Goal: Transaction & Acquisition: Purchase product/service

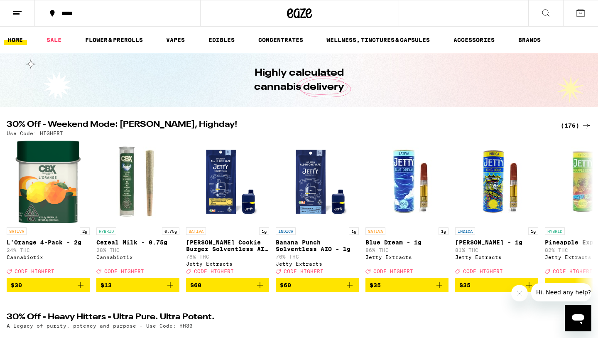
click at [76, 11] on div "*****" at bounding box center [122, 13] width 130 height 6
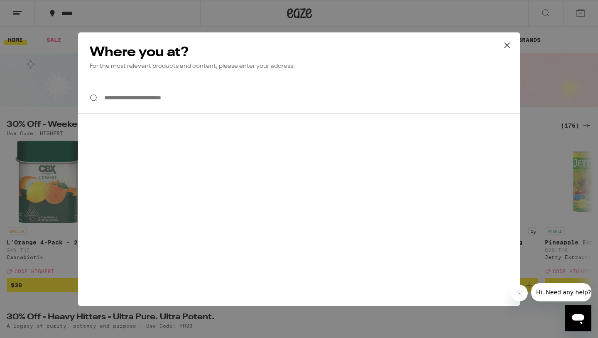
click at [177, 103] on input "**********" at bounding box center [299, 98] width 442 height 32
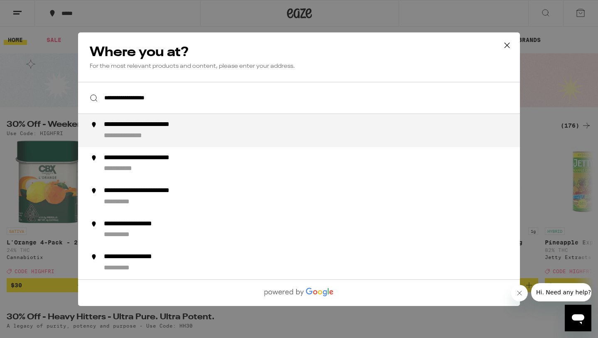
click at [192, 125] on div "**********" at bounding box center [160, 124] width 112 height 9
type input "**********"
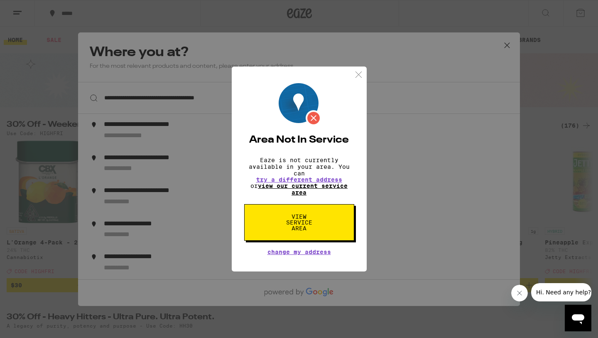
click at [303, 188] on link "view our current service area" at bounding box center [303, 188] width 90 height 13
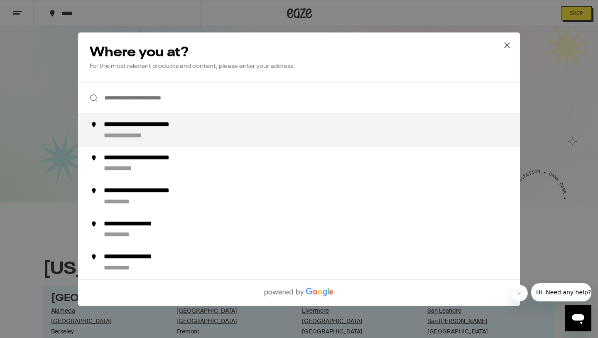
click at [391, 127] on div "**********" at bounding box center [315, 130] width 423 height 20
type input "**********"
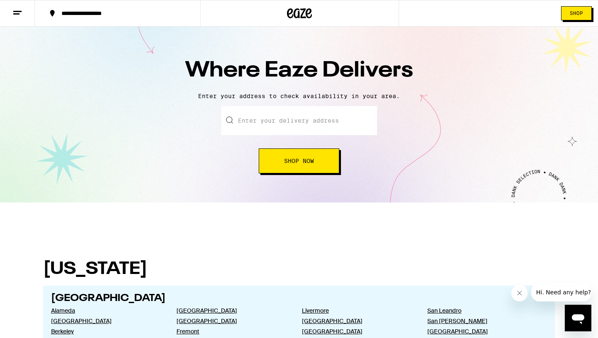
click at [282, 113] on input "text" at bounding box center [299, 120] width 156 height 29
click at [579, 14] on span "Shop" at bounding box center [576, 13] width 13 height 5
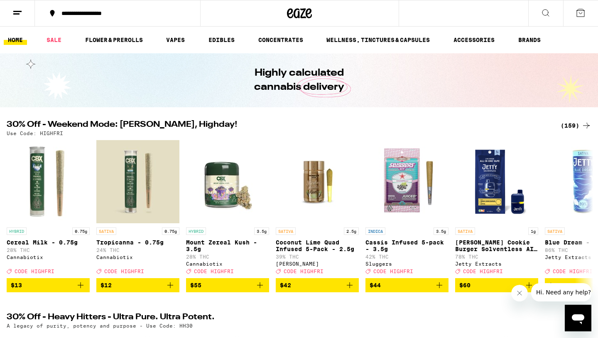
click at [107, 15] on div "**********" at bounding box center [122, 13] width 130 height 6
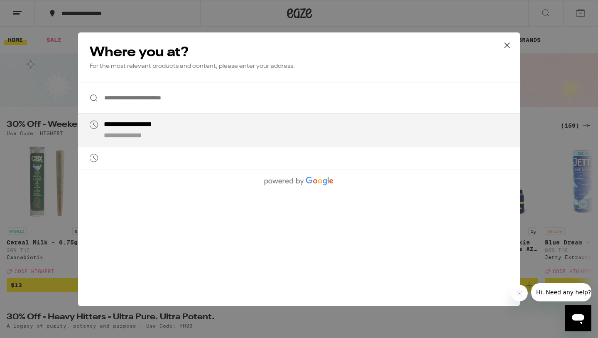
click at [139, 122] on div "**********" at bounding box center [144, 124] width 81 height 9
type input "**********"
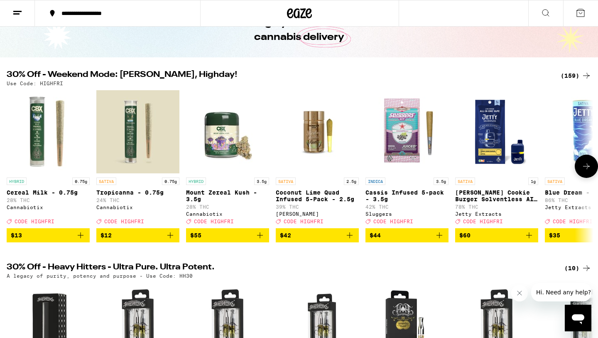
scroll to position [51, 0]
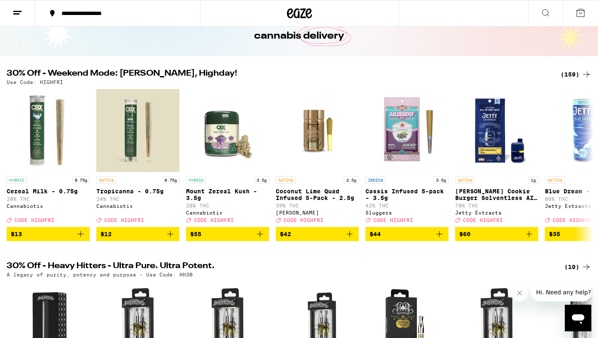
click at [573, 71] on div "(159)" at bounding box center [575, 74] width 31 height 10
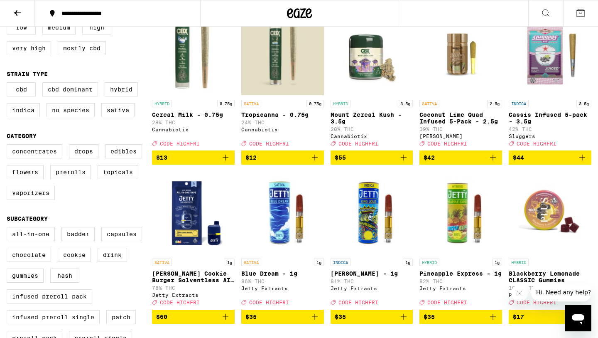
scroll to position [156, 0]
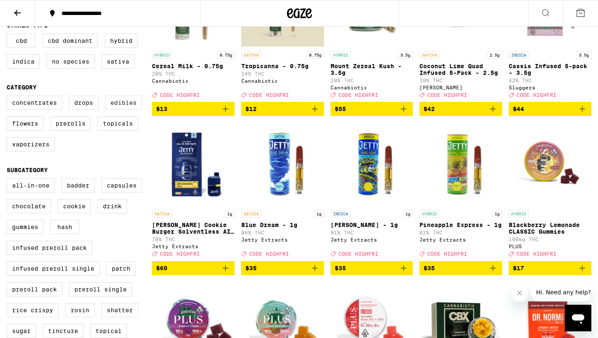
click at [119, 110] on label "Edibles" at bounding box center [123, 102] width 37 height 14
click at [9, 97] on input "Edibles" at bounding box center [8, 97] width 0 height 0
checkbox input "true"
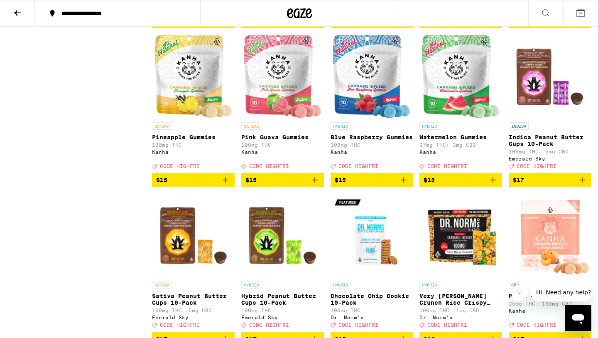
scroll to position [1333, 0]
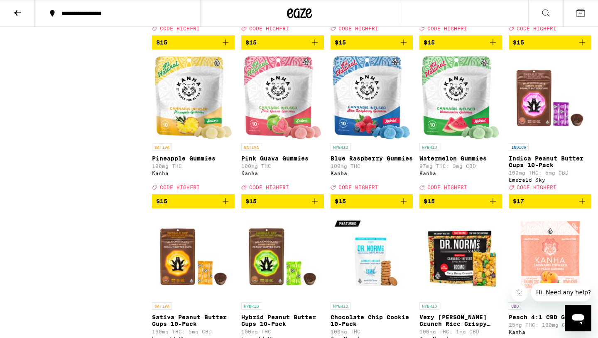
click at [316, 206] on icon "Add to bag" at bounding box center [315, 201] width 10 height 10
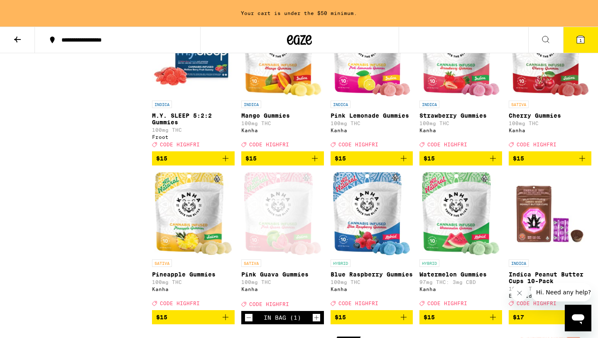
scroll to position [1245, 0]
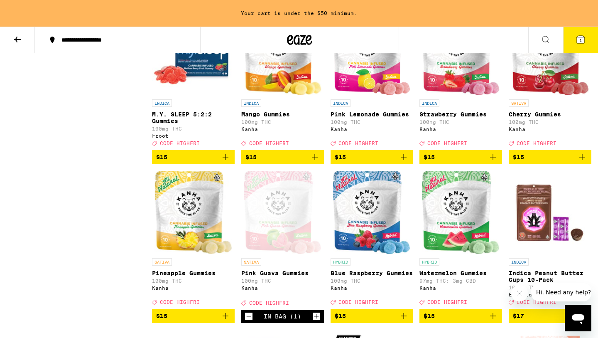
click at [313, 162] on icon "Add to bag" at bounding box center [315, 157] width 10 height 10
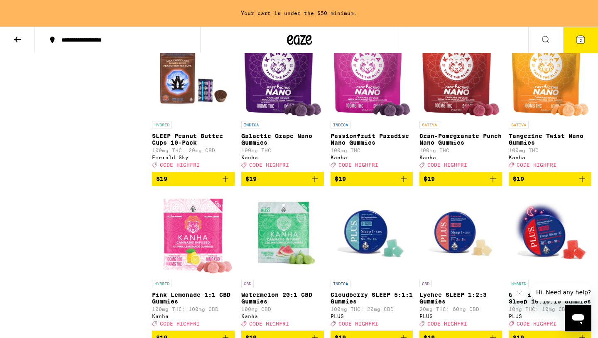
scroll to position [1873, 0]
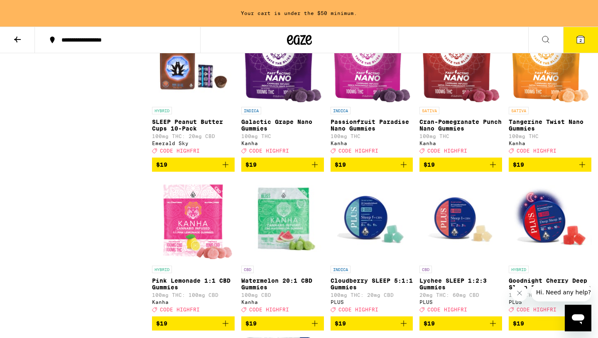
click at [584, 169] on icon "Add to bag" at bounding box center [582, 164] width 10 height 10
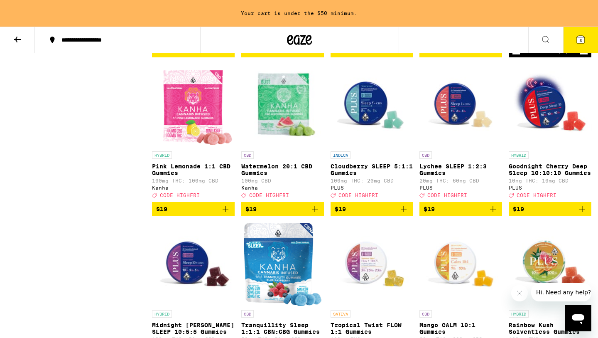
scroll to position [2018, 0]
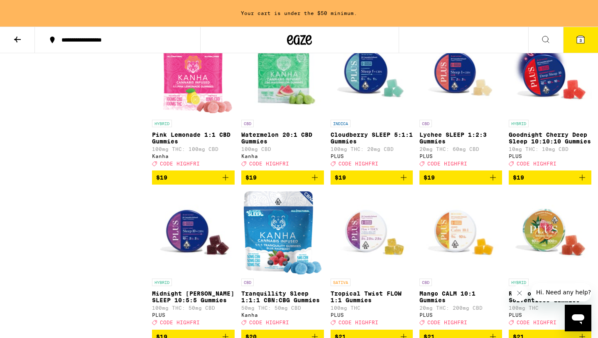
click at [226, 182] on icon "Add to bag" at bounding box center [225, 177] width 10 height 10
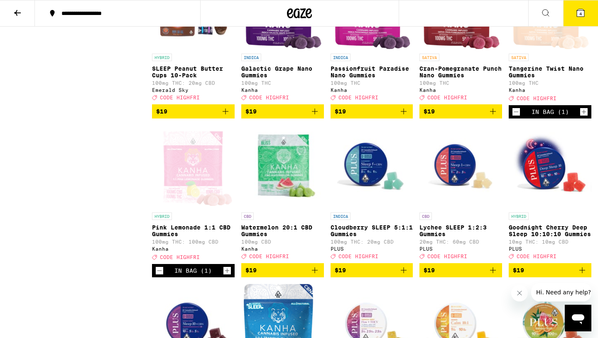
scroll to position [1985, 0]
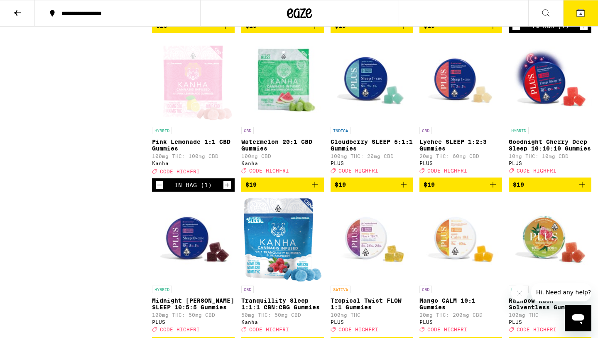
click at [225, 190] on icon "Increment" at bounding box center [226, 185] width 7 height 10
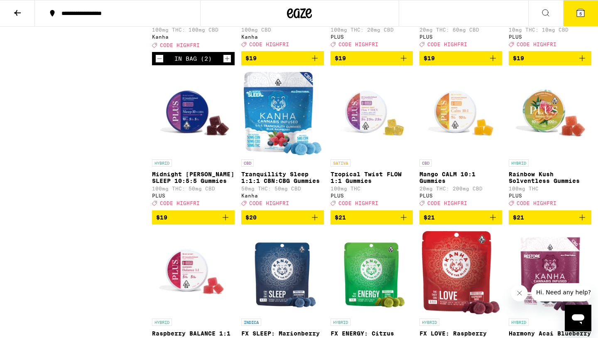
scroll to position [1752, 0]
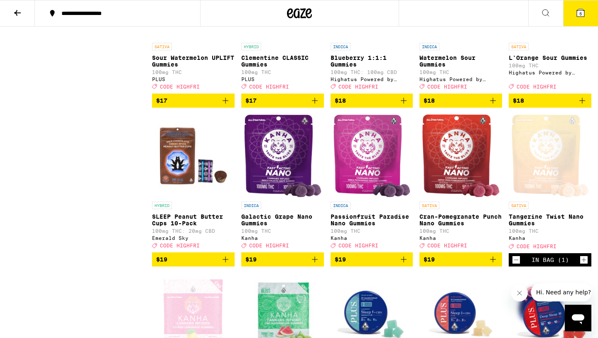
click at [581, 15] on span "5" at bounding box center [580, 13] width 2 height 5
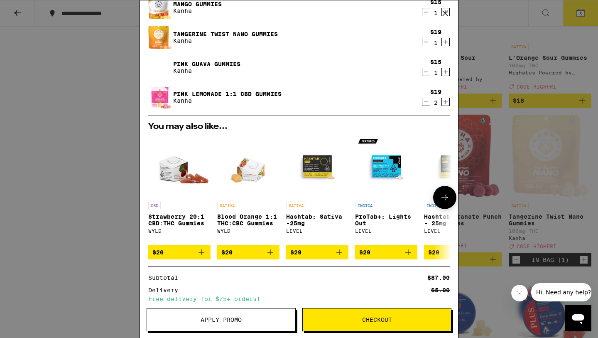
scroll to position [105, 0]
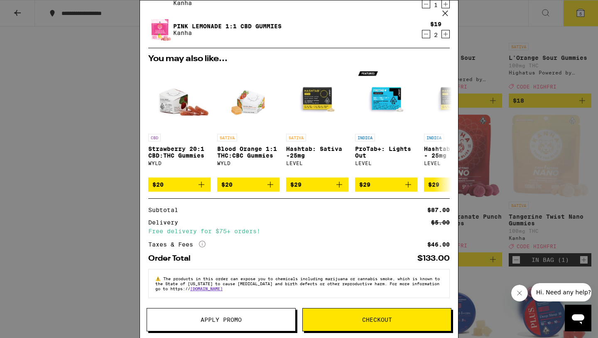
click at [228, 322] on span "Apply Promo" at bounding box center [221, 319] width 41 height 6
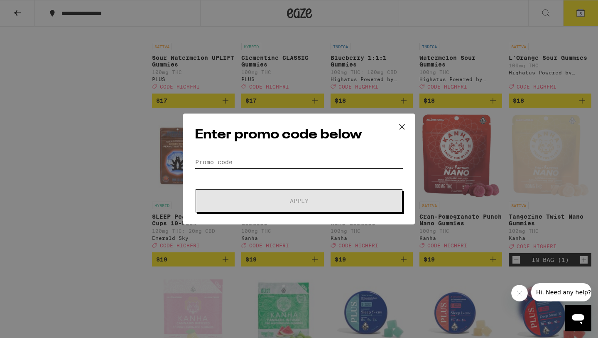
click at [258, 161] on input "Promo Code" at bounding box center [299, 162] width 208 height 12
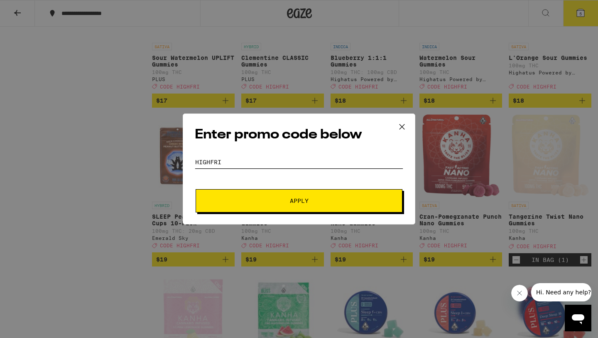
type input "HIGHFRI"
click at [279, 196] on button "Apply" at bounding box center [299, 200] width 207 height 23
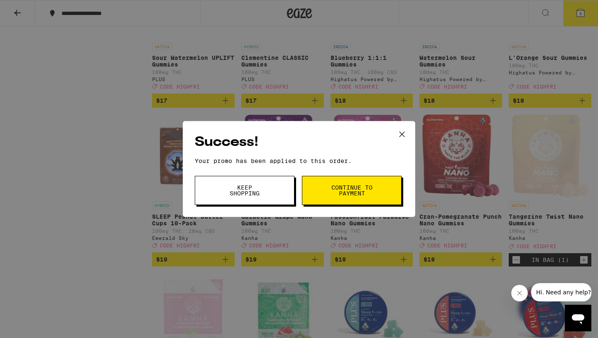
click at [272, 190] on button "Keep Shopping" at bounding box center [245, 190] width 100 height 29
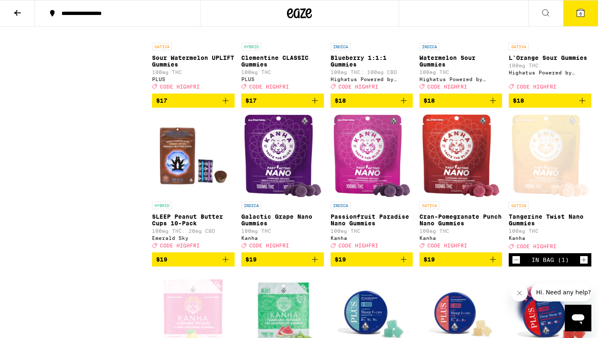
click at [575, 17] on icon at bounding box center [580, 13] width 10 height 10
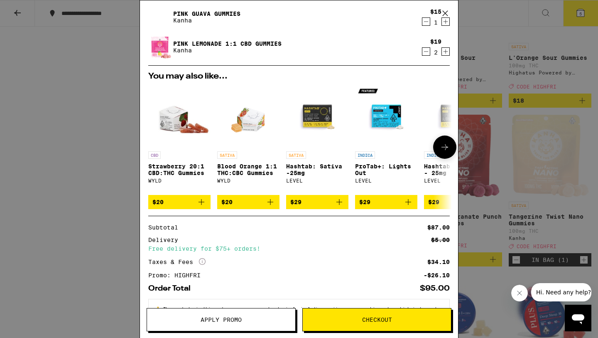
scroll to position [117, 0]
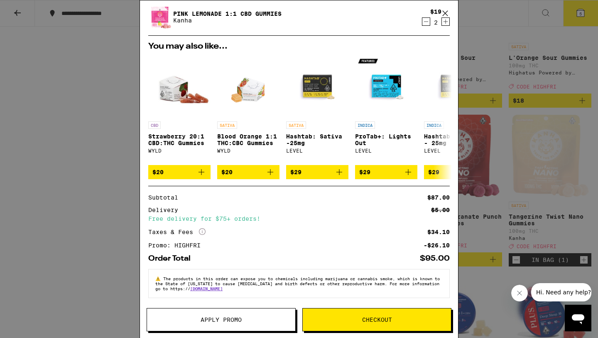
click at [390, 320] on span "Checkout" at bounding box center [377, 319] width 30 height 6
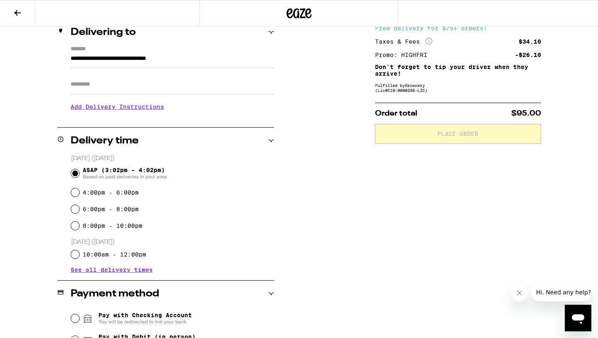
scroll to position [152, 0]
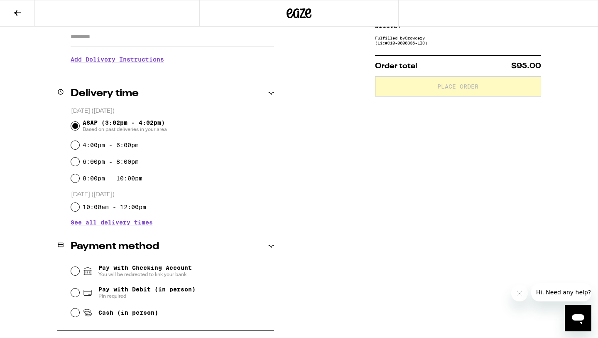
click at [115, 291] on span "Pay with Debit (in person)" at bounding box center [146, 289] width 97 height 7
click at [79, 291] on input "Pay with Debit (in person) Pin required" at bounding box center [75, 292] width 8 height 8
radio input "true"
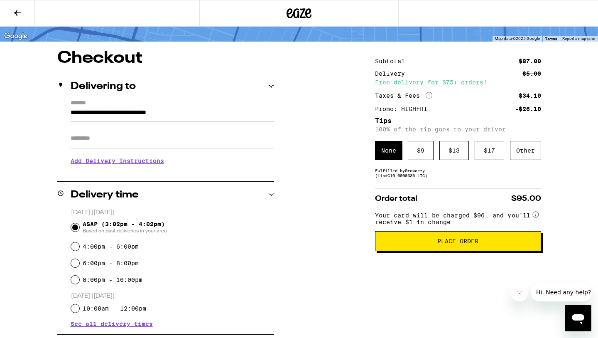
scroll to position [54, 0]
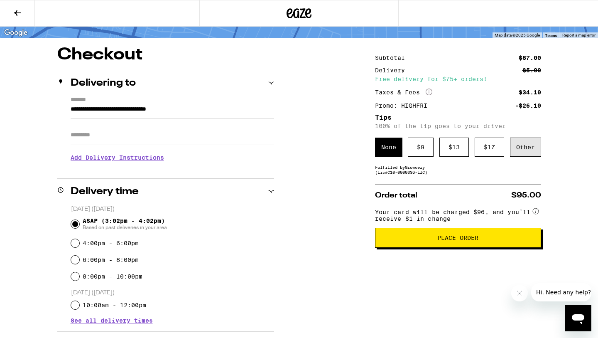
click at [516, 147] on div "Other" at bounding box center [525, 146] width 31 height 19
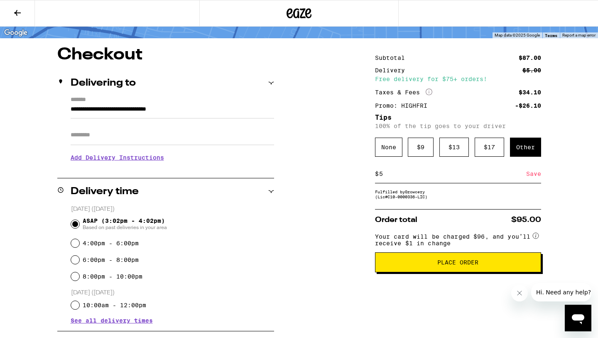
type input "5"
click at [530, 176] on div "Save" at bounding box center [533, 173] width 15 height 18
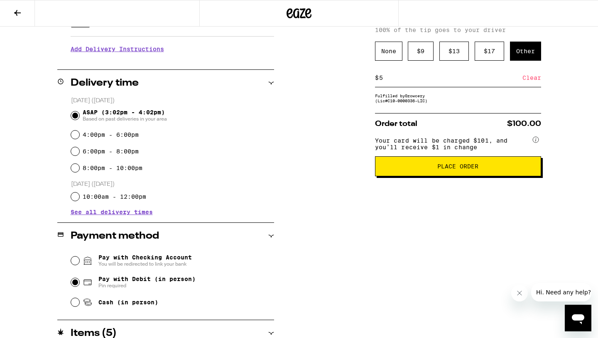
scroll to position [218, 0]
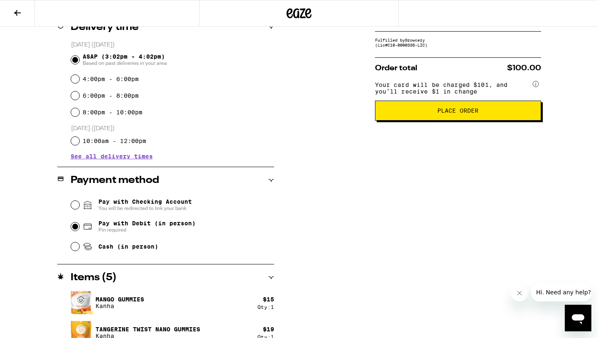
click at [433, 113] on span "Place Order" at bounding box center [458, 111] width 152 height 6
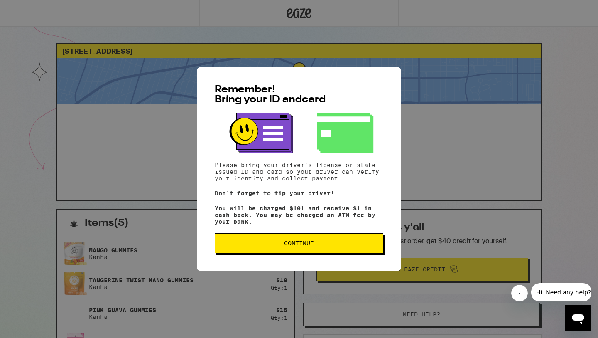
click at [291, 246] on span "Continue" at bounding box center [299, 243] width 30 height 6
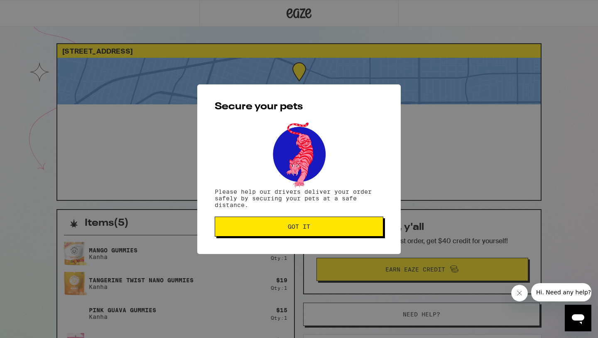
click at [287, 234] on button "Got it" at bounding box center [299, 226] width 169 height 20
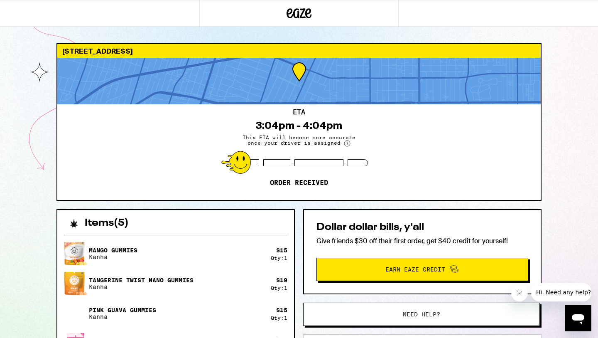
click at [460, 135] on div "ETA 3:04pm - 4:04pm This ETA will become more accurate once your driver is assi…" at bounding box center [298, 151] width 483 height 95
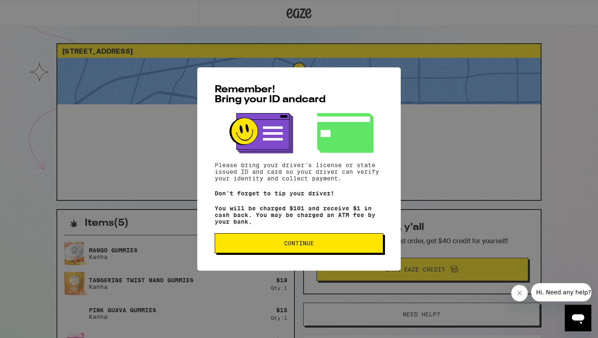
click at [314, 242] on button "Continue" at bounding box center [299, 243] width 169 height 20
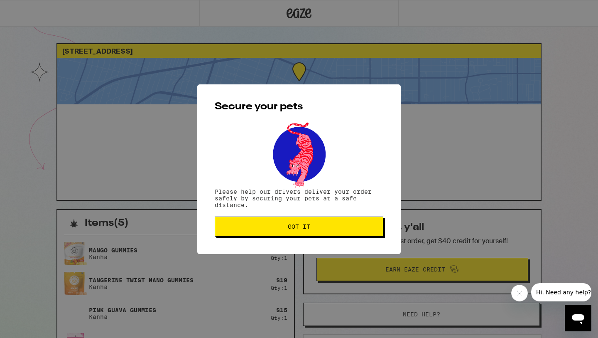
click at [287, 236] on button "Got it" at bounding box center [299, 226] width 169 height 20
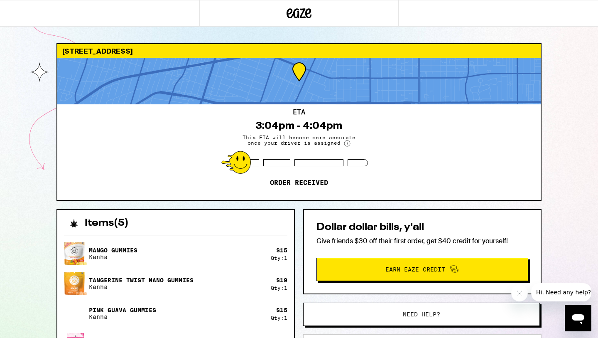
click at [113, 139] on div "ETA 3:04pm - 4:04pm This ETA will become more accurate once your driver is assi…" at bounding box center [298, 151] width 483 height 95
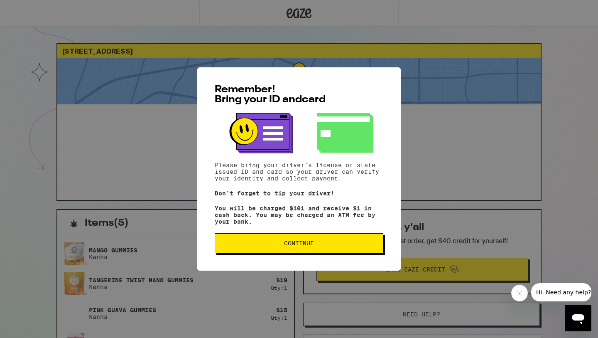
click at [250, 246] on span "Continue" at bounding box center [299, 243] width 154 height 6
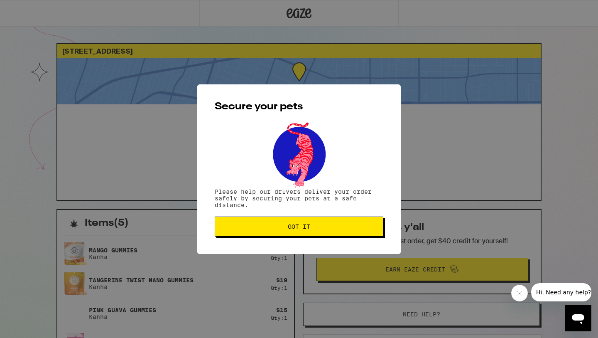
click at [254, 225] on span "Got it" at bounding box center [299, 226] width 154 height 6
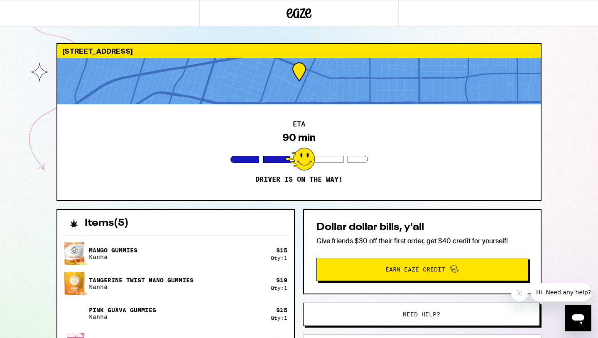
click at [576, 320] on icon "Open messaging window" at bounding box center [577, 317] width 15 height 15
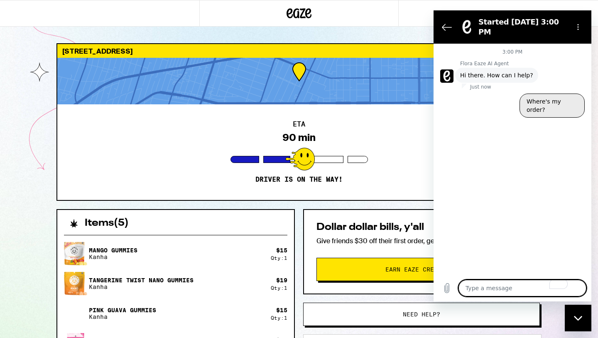
click at [541, 99] on button "Where's my order?" at bounding box center [551, 105] width 65 height 24
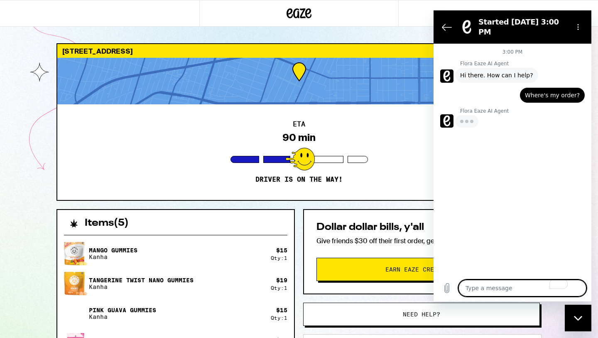
type textarea "x"
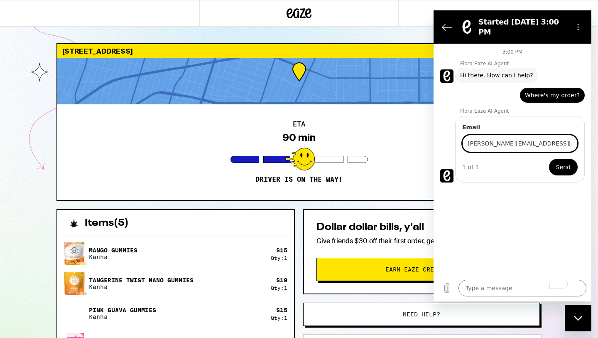
type input "shariq@gmail.com"
click at [549, 159] on button "Send" at bounding box center [563, 167] width 29 height 17
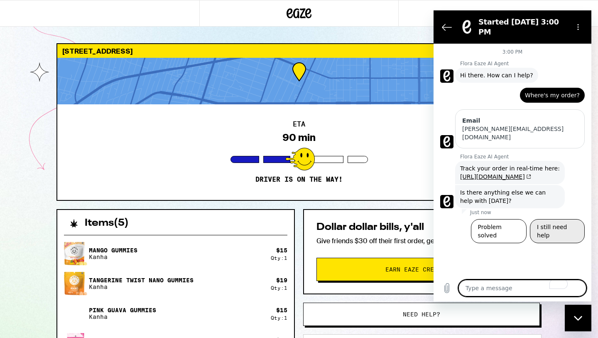
click at [563, 219] on button "I still need help" at bounding box center [557, 231] width 55 height 24
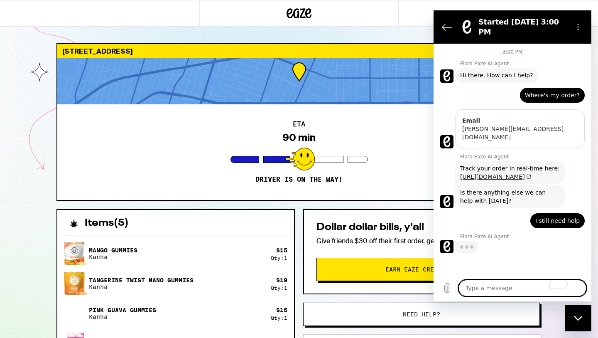
click at [528, 174] on icon "(opens in a new tab)" at bounding box center [528, 176] width 6 height 5
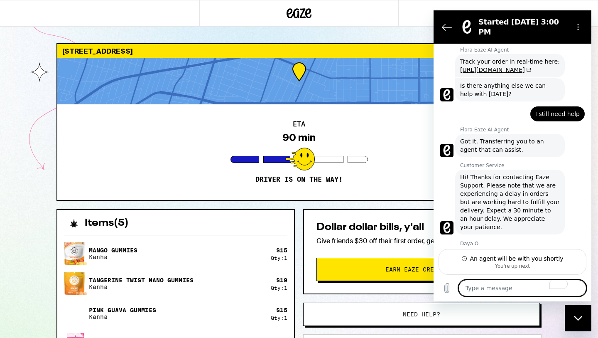
scroll to position [106, 0]
type textarea "x"
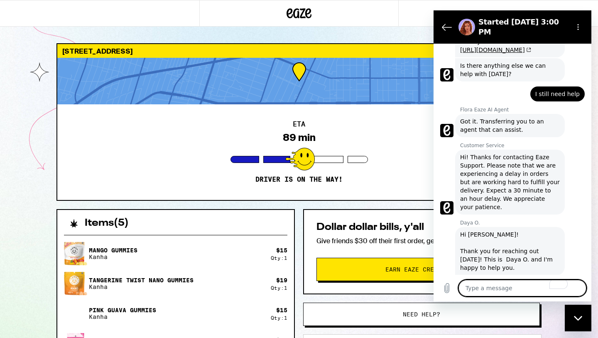
scroll to position [126, 0]
type textarea "D"
type textarea "x"
type textarea "Da"
type textarea "x"
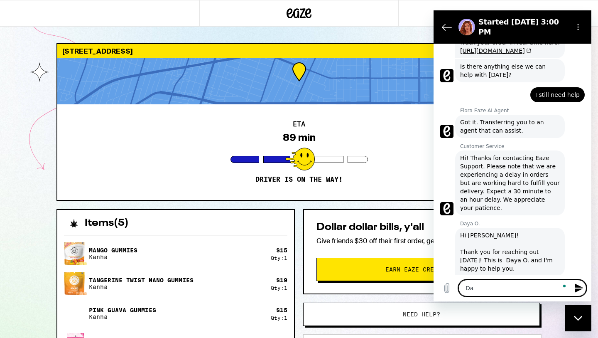
type textarea "Day"
type textarea "x"
type textarea "Daya"
type textarea "x"
type textarea "Daya"
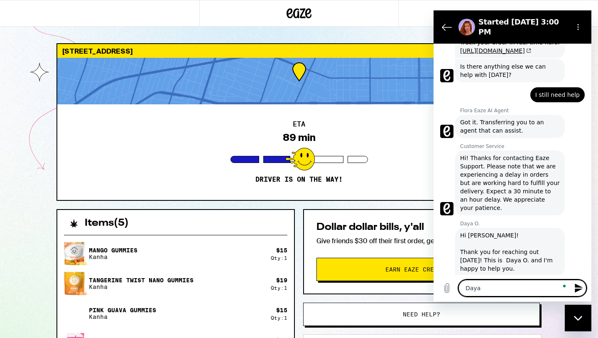
type textarea "x"
type textarea "Daya i"
type textarea "x"
type textarea "Daya i"
type textarea "x"
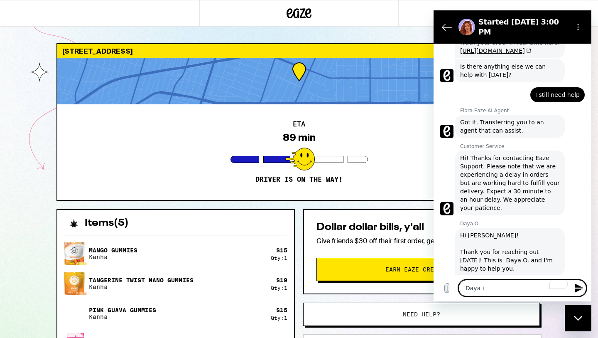
type textarea "Daya i t"
type textarea "x"
type textarea "Daya i th"
type textarea "x"
type textarea "Daya i tho"
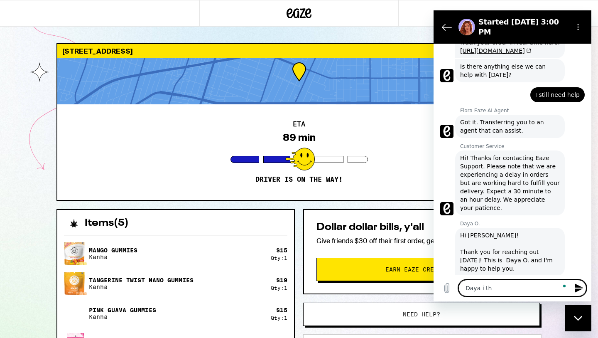
type textarea "x"
type textarea "Daya i thou"
type textarea "x"
type textarea "Daya i thoug"
type textarea "x"
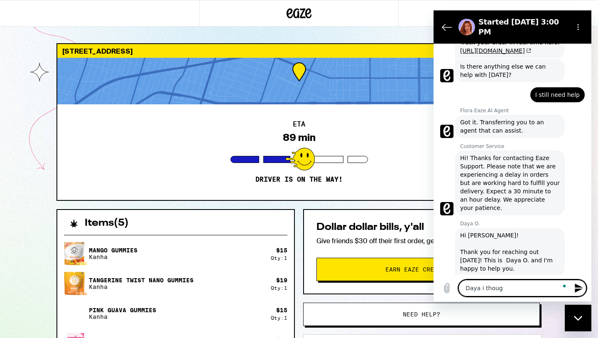
type textarea "Daya i though"
type textarea "x"
type textarea "Daya i thought"
type textarea "x"
type textarea "Daya i thought"
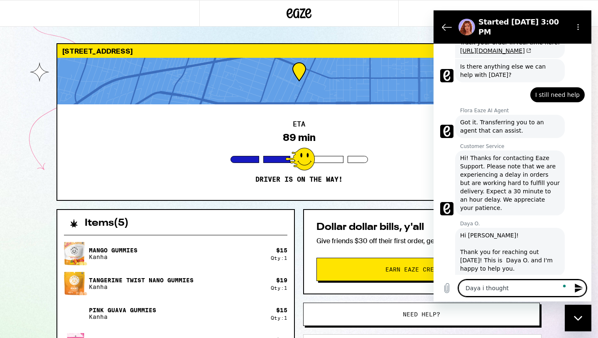
type textarea "x"
type textarea "Daya i thought i"
type textarea "x"
type textarea "Daya i thought i"
type textarea "x"
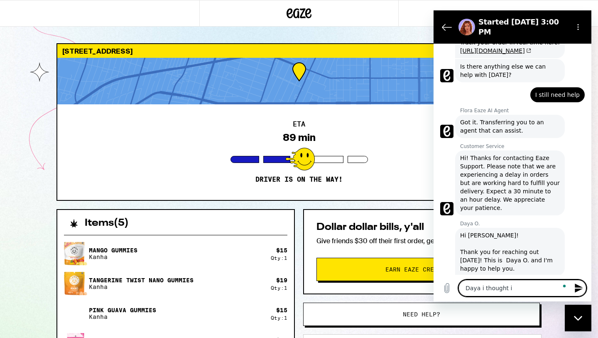
type textarea "Daya i thought i w"
type textarea "x"
type textarea "Daya i thought i wo"
type textarea "x"
type textarea "Daya i thought i wou"
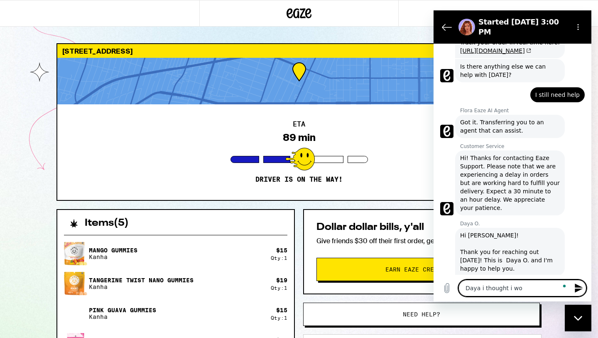
type textarea "x"
type textarea "Daya i thought i woul"
type textarea "x"
type textarea "Daya i thought i would"
type textarea "x"
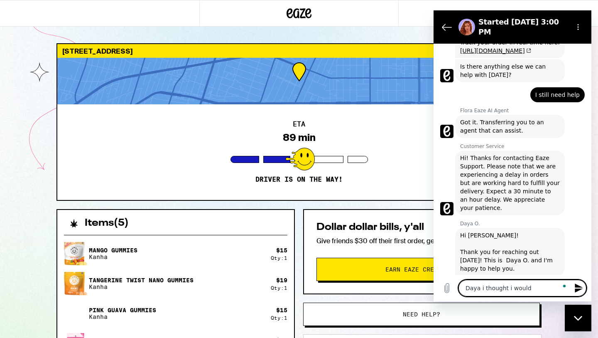
type textarea "Daya i thought i would"
type textarea "x"
type textarea "Daya i thought i would r"
type textarea "x"
type textarea "Daya i thought i would re"
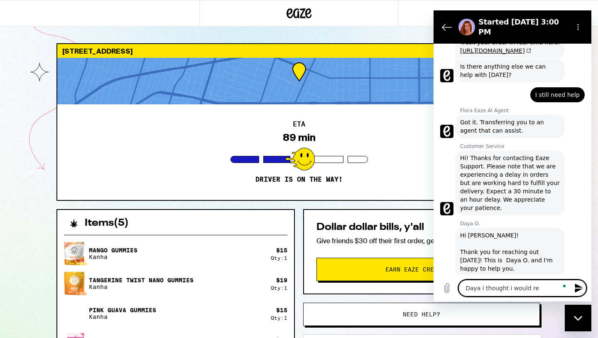
type textarea "x"
type textarea "Daya i thought i would rec"
type textarea "x"
type textarea "Daya i thought i would reci"
type textarea "x"
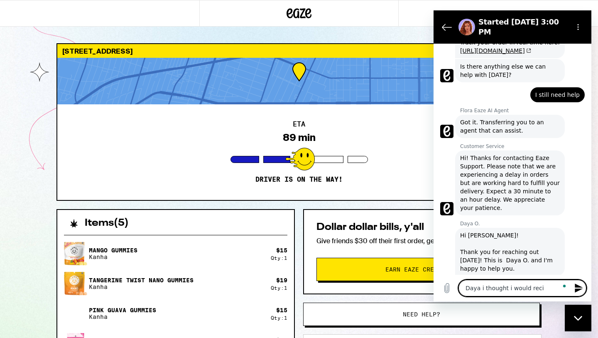
type textarea "Daya i thought i would recie"
type textarea "x"
type textarea "Daya i thought i would reciev"
type textarea "x"
type textarea "Daya i thought i would recieve"
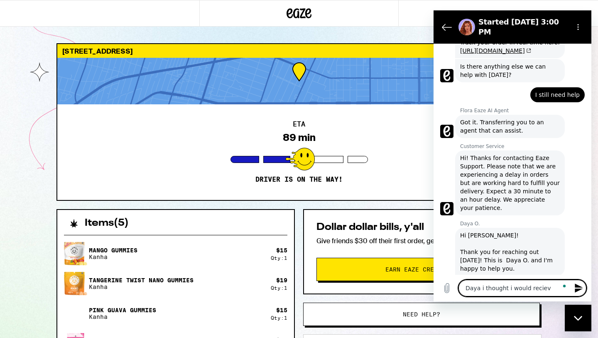
type textarea "x"
type textarea "Daya i thought i would recieve"
type textarea "x"
type textarea "Daya i thought i would recieve m"
type textarea "x"
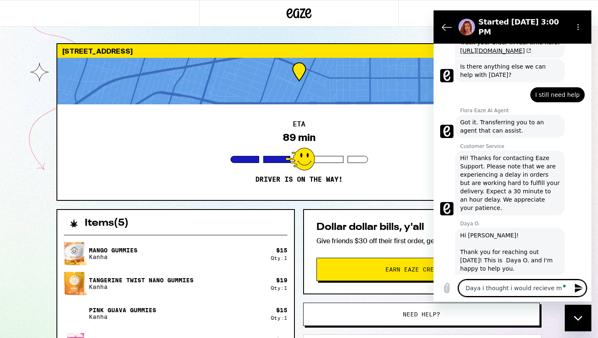
type textarea "Daya i thought i would recieve my"
type textarea "x"
type textarea "Daya i thought i would recieve my"
type textarea "x"
type textarea "Daya i thought i would recieve my o"
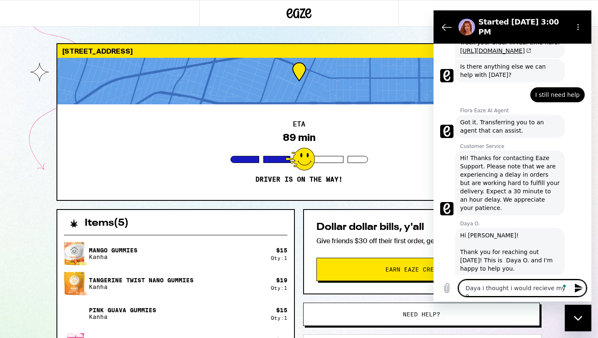
type textarea "x"
type textarea "Daya i thought i would recieve my or"
type textarea "x"
type textarea "Daya i thought i would recieve my ord"
type textarea "x"
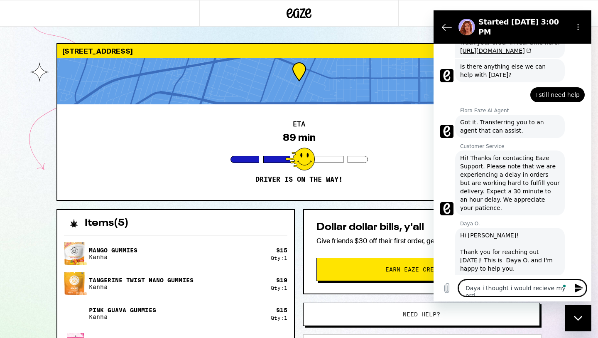
type textarea "Daya i thought i would recieve my orde"
type textarea "x"
type textarea "Daya i thought i would recieve my order"
type textarea "x"
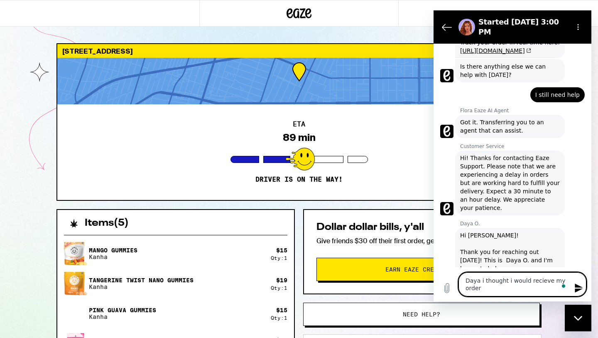
scroll to position [127, 0]
type textarea "Daya i thought i would recieve my order"
type textarea "x"
type textarea "Daya i thought i would recieve my order i"
type textarea "x"
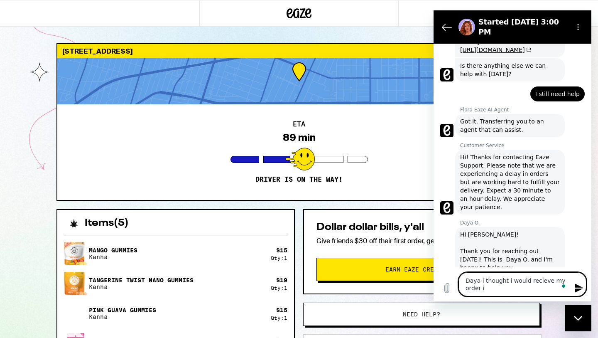
type textarea "Daya i thought i would recieve my order in"
type textarea "x"
type textarea "Daya i thought i would recieve my order in"
type textarea "x"
type textarea "Daya i thought i would recieve my order in t"
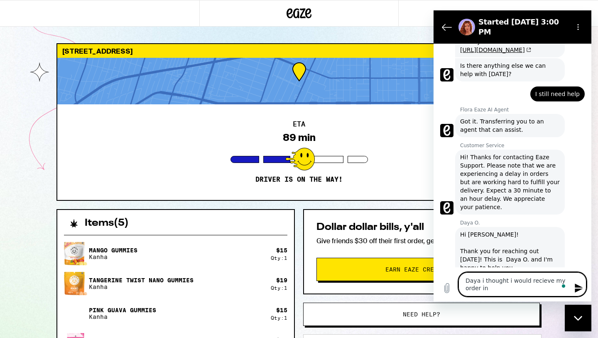
type textarea "x"
type textarea "Daya i thought i would recieve my order in th"
type textarea "x"
type textarea "Daya i thought i would recieve my order in th"
type textarea "x"
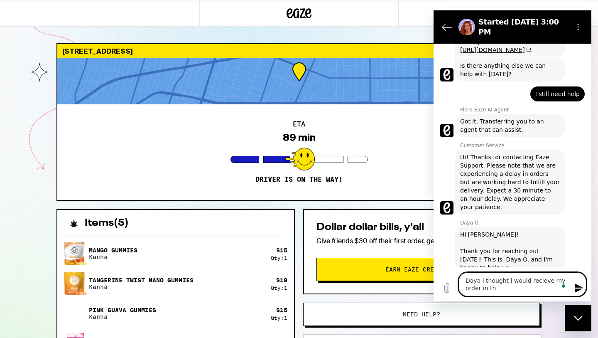
type textarea "Daya i thought i would recieve my order in th e"
type textarea "x"
type textarea "Daya i thought i would recieve my order in th eA"
type textarea "x"
type textarea "Daya i thought i would recieve my order in th eAS"
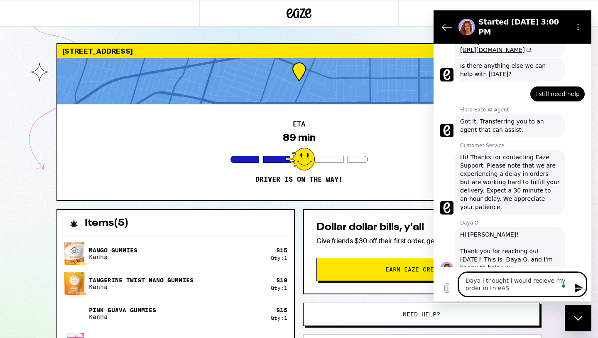
type textarea "x"
type textarea "Daya i thought i would recieve my order in th eASA"
type textarea "x"
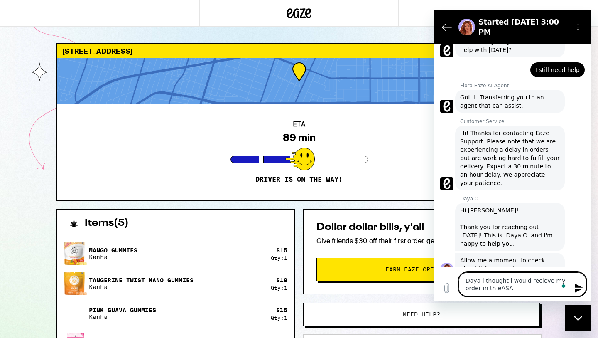
type textarea "Daya i thought i would recieve my order in th eASAP"
type textarea "x"
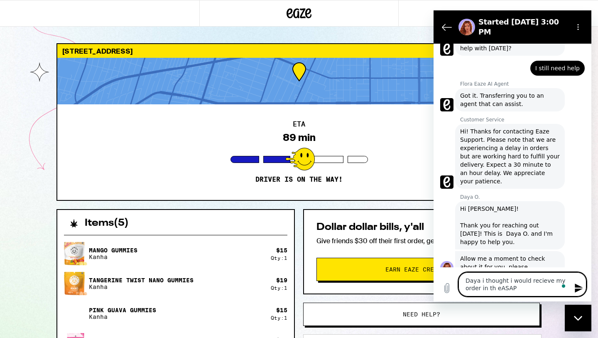
type textarea "Daya i thought i would recieve my order in th eASAP"
type textarea "x"
type textarea "Daya i thought i would recieve my order in th eASAP w"
type textarea "x"
type textarea "Daya i thought i would recieve my order in th eASAP wi"
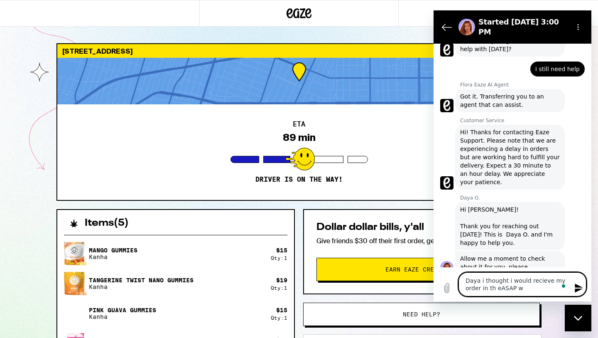
type textarea "x"
type textarea "Daya i thought i would recieve my order in th eASAP win"
type textarea "x"
type textarea "Daya i thought i would recieve my order in th eASAP wind"
type textarea "x"
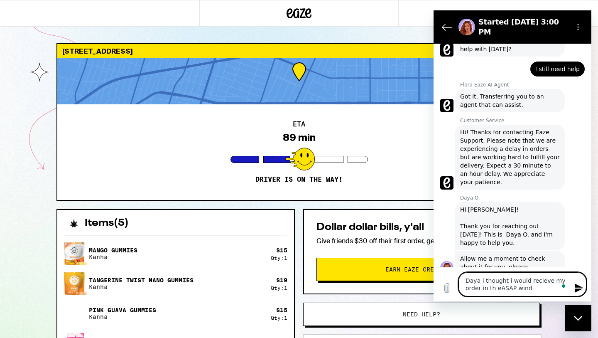
scroll to position [153, 0]
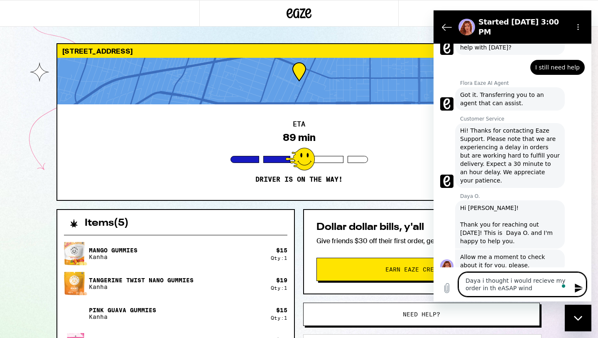
type textarea "Daya i thought i would recieve my order in th eASAP windo"
type textarea "x"
type textarea "Daya i thought i would recieve my order in th eASAP window"
type textarea "x"
type textarea "Daya i thought i would recieve my order in th eASAP window"
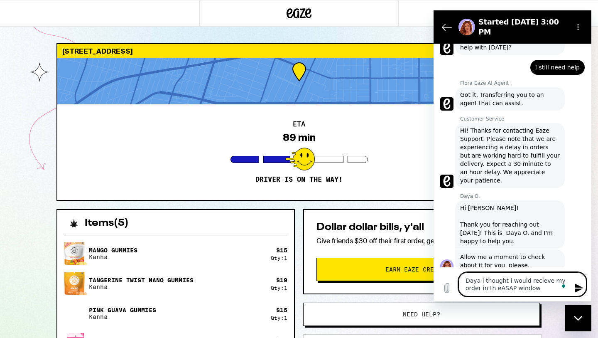
type textarea "x"
type textarea "Daya i thought i would recieve my order in th eASAP window o"
type textarea "x"
type textarea "Daya i thought i would recieve my order in th eASAP window of"
type textarea "x"
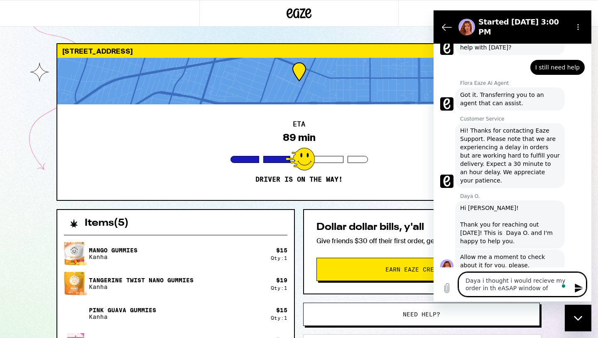
type textarea "Daya i thought i would recieve my order in th eASAP window of"
type textarea "x"
type textarea "Daya i thought i would recieve my order in th eASAP window of t"
type textarea "x"
type textarea "Daya i thought i would recieve my order in th eASAP window of ti"
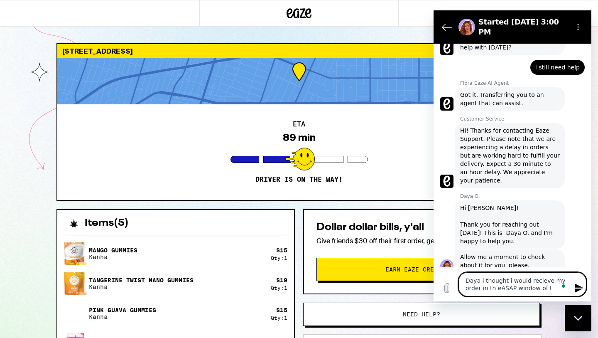
type textarea "x"
type textarea "Daya i thought i would recieve my order in th eASAP window of tim"
type textarea "x"
type textarea "Daya i thought i would recieve my order in th eASAP window of time"
type textarea "x"
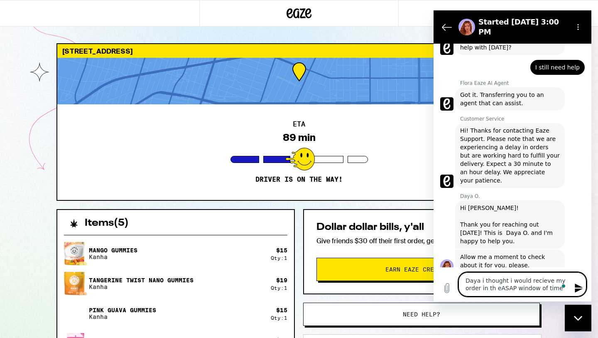
type textarea "Daya i thought i would recieve my order in th eASAP window of time"
type textarea "x"
type textarea "Daya i thought i would recieve my order in th eASAP window of time w"
type textarea "x"
type textarea "Daya i thought i would recieve my order in th eASAP window of time wi"
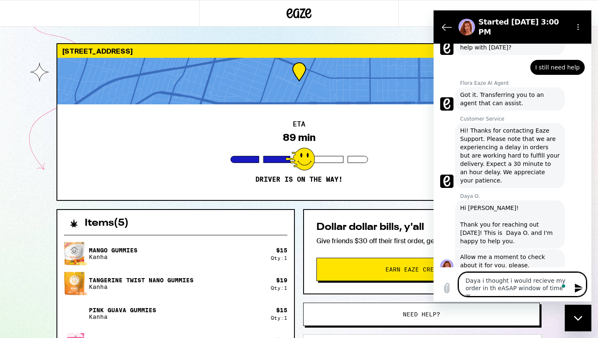
type textarea "x"
type textarea "Daya i thought i would recieve my order in th eASAP window of time wit"
type textarea "x"
type textarea "Daya i thought i would recieve my order in th eASAP window of time with"
type textarea "x"
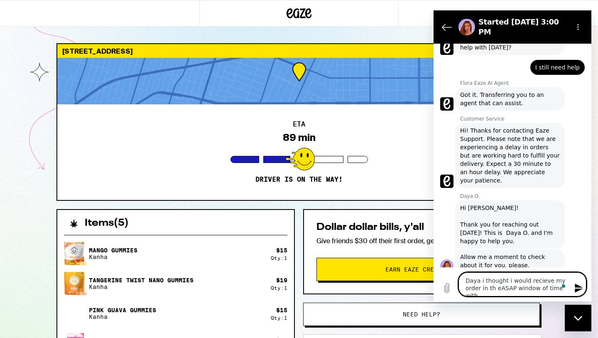
type textarea "Daya i thought i would recieve my order in th eASAP window of time with"
type textarea "x"
type textarea "Daya i thought i would recieve my order in th eASAP window of time with a"
type textarea "x"
type textarea "Daya i thought i would recieve my order in th eASAP window of time with a"
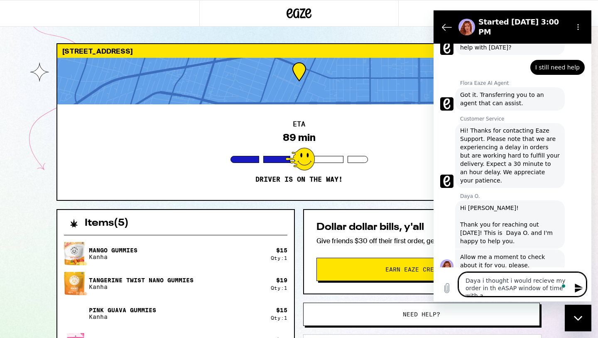
type textarea "x"
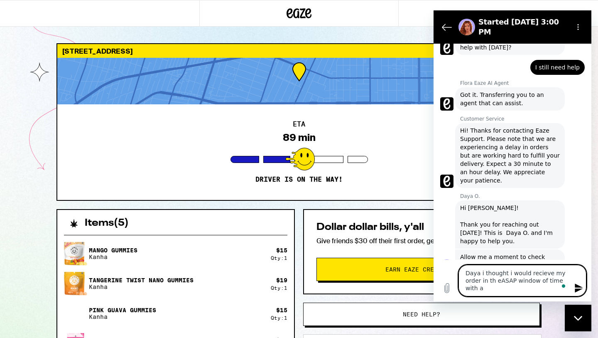
type textarea "Daya i thought i would recieve my order in th eASAP window of time with a m"
type textarea "x"
type textarea "Daya i thought i would recieve my order in th eASAP window of time with a ma"
type textarea "x"
type textarea "Daya i thought i would recieve my order in th eASAP window of time with a max"
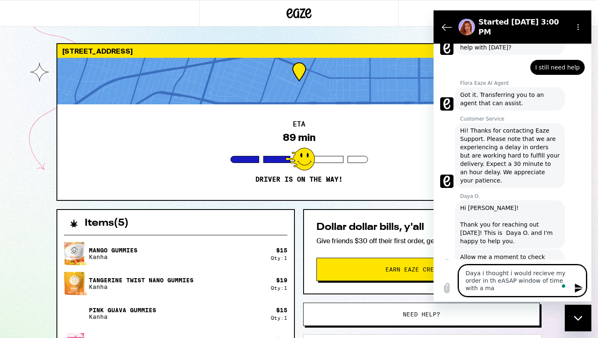
type textarea "x"
type textarea "Daya i thought i would recieve my order in th eASAP window of time with a maxi"
type textarea "x"
type textarea "Daya i thought i would recieve my order in th eASAP window of time with a maxim"
type textarea "x"
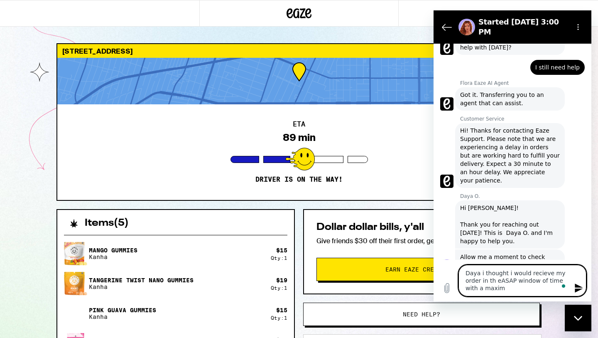
type textarea "Daya i thought i would recieve my order in th eASAP window of time with a maximu"
type textarea "x"
type textarea "Daya i thought i would recieve my order in th eASAP window of time with a maxim…"
type textarea "x"
type textarea "Daya i thought i would recieve my order in th eASAP window of time with a maxim…"
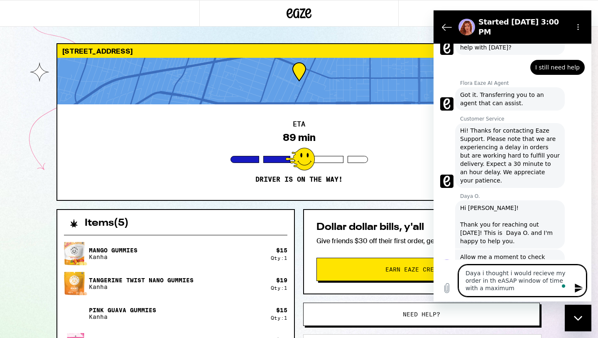
type textarea "x"
type textarea "Daya i thought i would recieve my order in th eASAP window of time with a maxim…"
type textarea "x"
type textarea "Daya i thought i would recieve my order in th eASAP window of time with a maxim…"
type textarea "x"
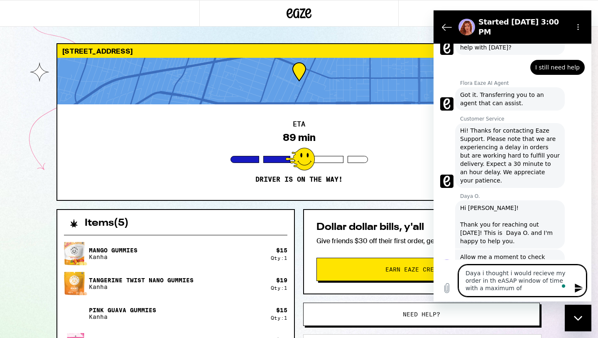
type textarea "Daya i thought i would recieve my order in th eASAP window of time with a maxim…"
type textarea "x"
type textarea "Daya i thought i would recieve my order in th eASAP window of time with a maxim…"
type textarea "x"
type textarea "Daya i thought i would recieve my order in th eASAP window of time with a maxim…"
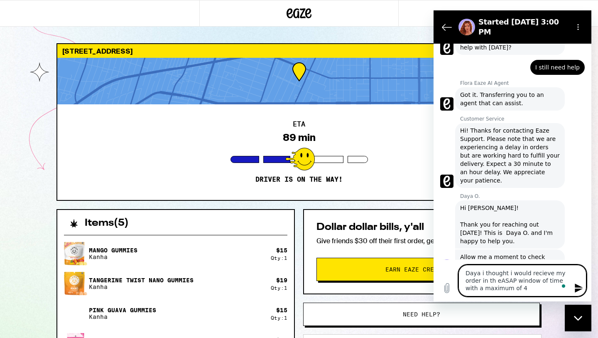
type textarea "x"
type textarea "Daya i thought i would recieve my order in th eASAP window of time with a maxim…"
type textarea "x"
type textarea "Daya i thought i would recieve my order in th eASAP window of time with a maxim…"
type textarea "x"
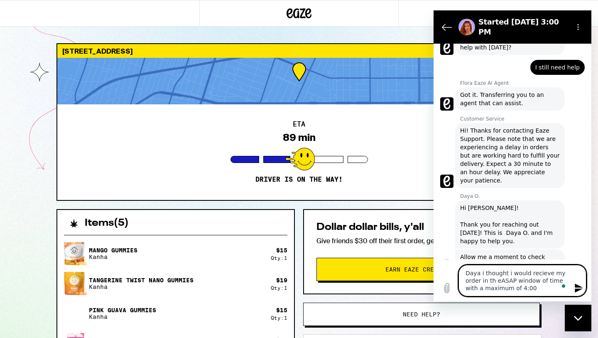
type textarea "Daya i thought i would recieve my order in th eASAP window of time with a maxim…"
type textarea "x"
type textarea "Daya i thought i would recieve my order in th eASAP window of time with a maxim…"
type textarea "x"
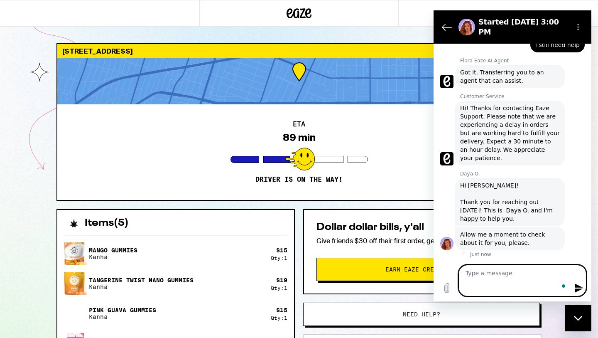
type textarea "i"
type textarea "x"
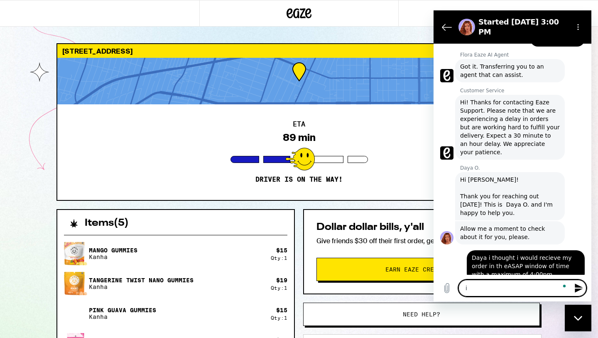
type textarea "it"
type textarea "x"
type textarea "it"
type textarea "x"
type textarea "it i"
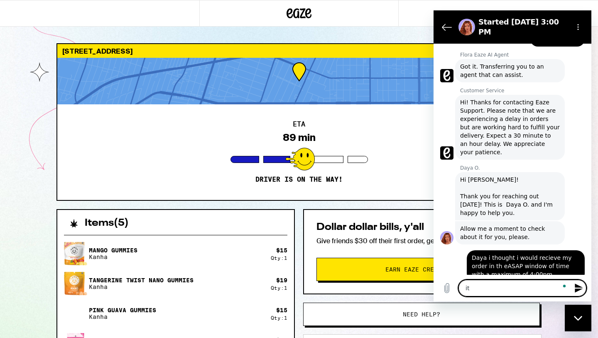
type textarea "x"
type textarea "it is"
type textarea "x"
type textarea "it is"
type textarea "x"
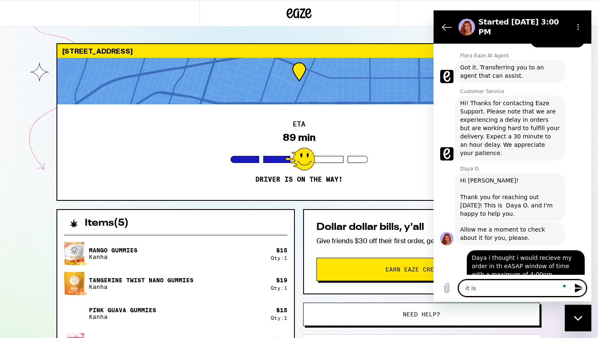
scroll to position [182, 0]
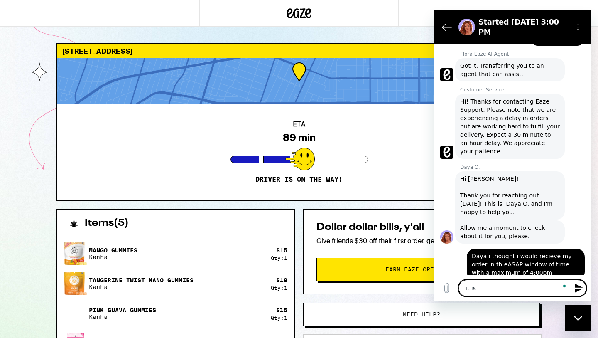
type textarea "it is n"
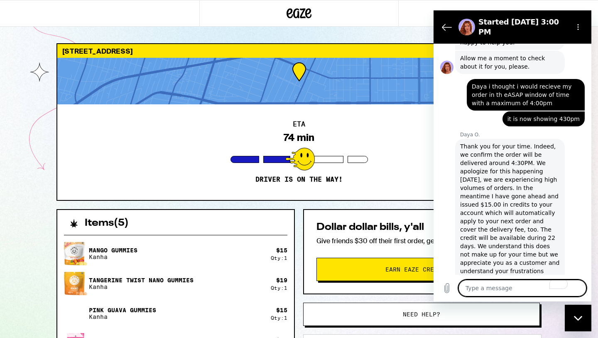
scroll to position [374, 0]
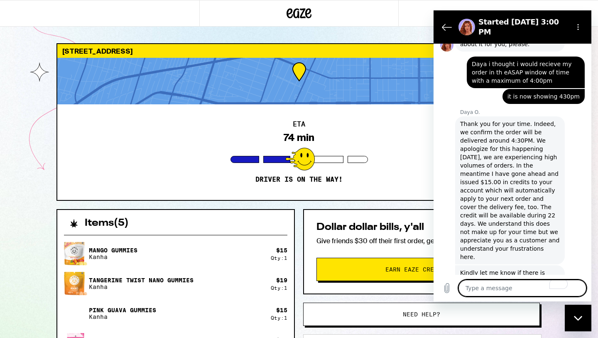
click at [504, 287] on textarea "To enrich screen reader interactions, please activate Accessibility in Grammarl…" at bounding box center [522, 287] width 128 height 17
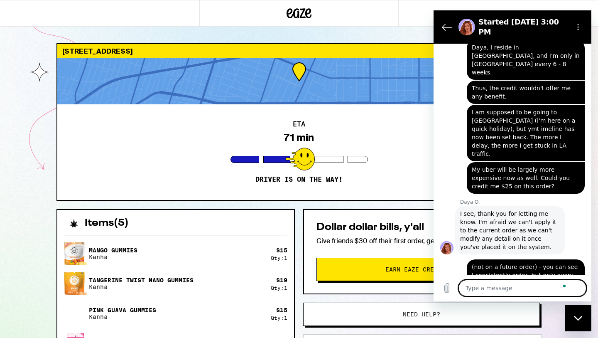
scroll to position [637, 0]
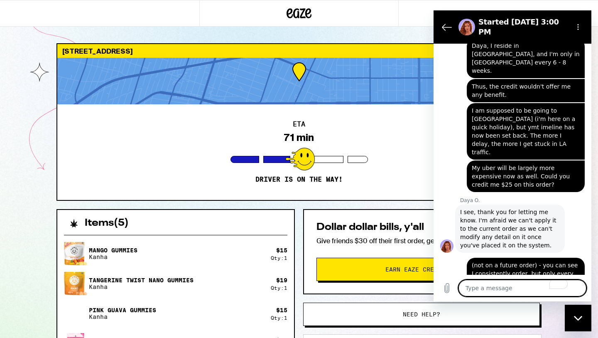
click at [347, 121] on div "ETA 71 min Driver is on the way!" at bounding box center [298, 151] width 483 height 95
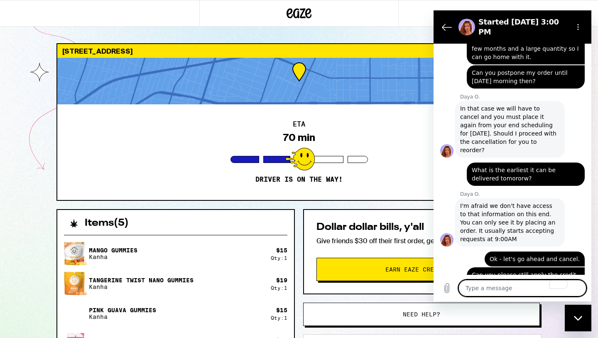
scroll to position [871, 0]
click at [504, 284] on textarea "To enrich screen reader interactions, please activate Accessibility in Grammarl…" at bounding box center [522, 287] width 128 height 17
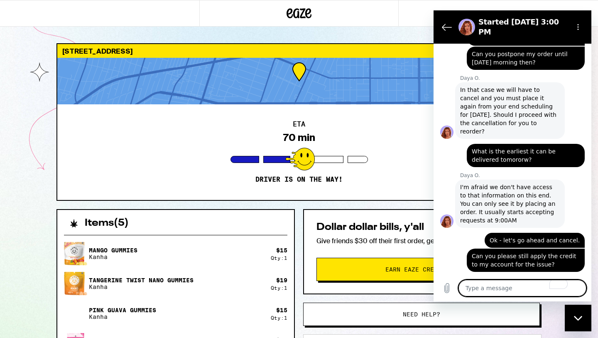
scroll to position [890, 0]
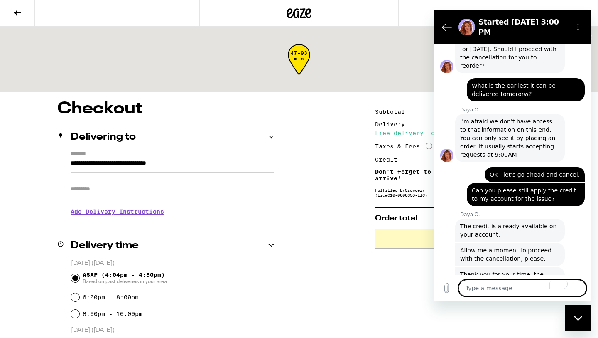
scroll to position [955, 0]
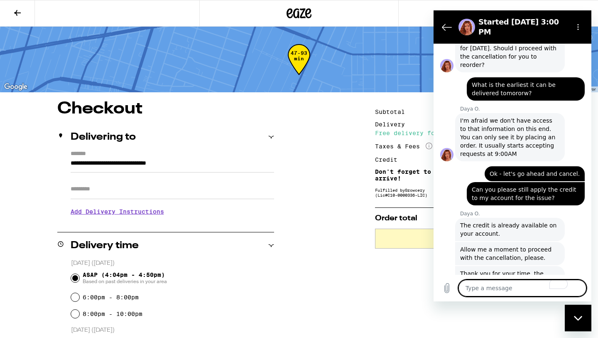
click at [531, 286] on textarea "To enrich screen reader interactions, please activate Accessibility in Grammarl…" at bounding box center [522, 287] width 128 height 17
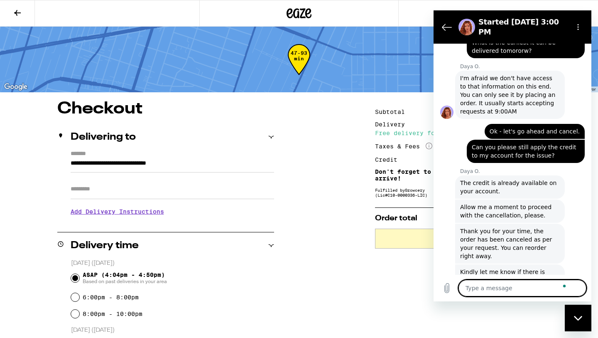
scroll to position [999, 0]
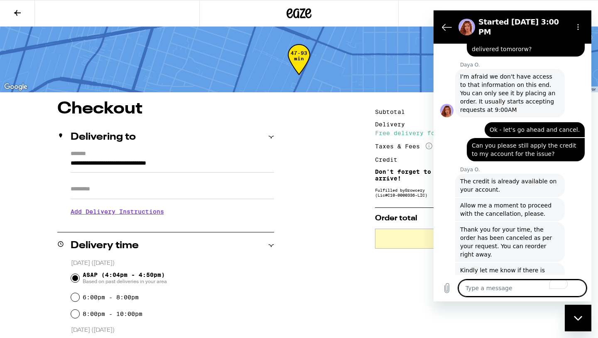
click at [585, 316] on div "Close messaging window" at bounding box center [577, 317] width 25 height 25
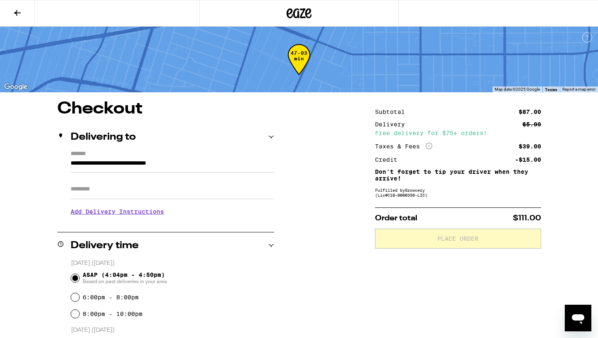
click at [17, 9] on icon at bounding box center [17, 13] width 10 height 10
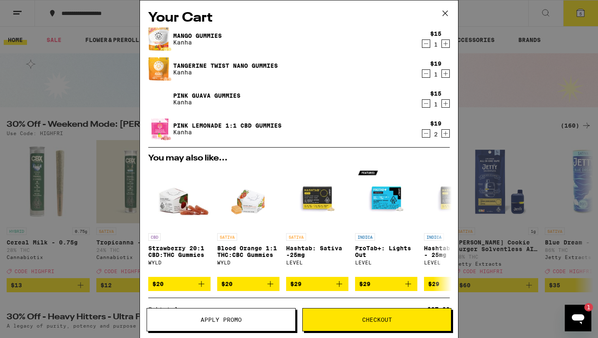
click at [245, 324] on button "Apply Promo" at bounding box center [221, 319] width 149 height 23
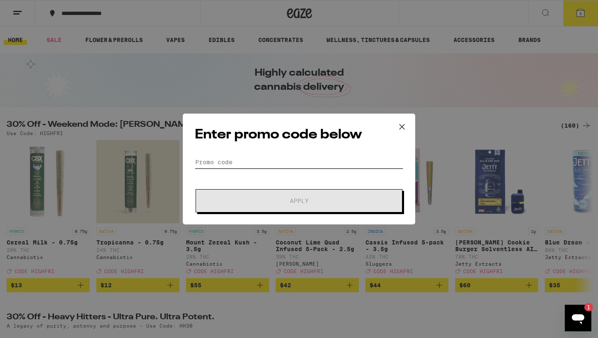
click at [248, 166] on input "Promo Code" at bounding box center [299, 162] width 208 height 12
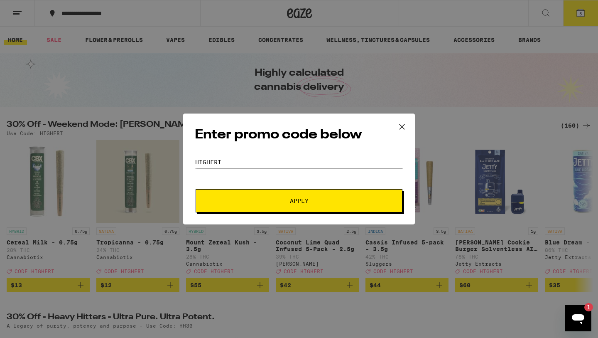
click at [284, 186] on form "Promo Code HIGHFRI Apply" at bounding box center [299, 184] width 208 height 56
click at [296, 198] on span "Apply" at bounding box center [299, 201] width 19 height 6
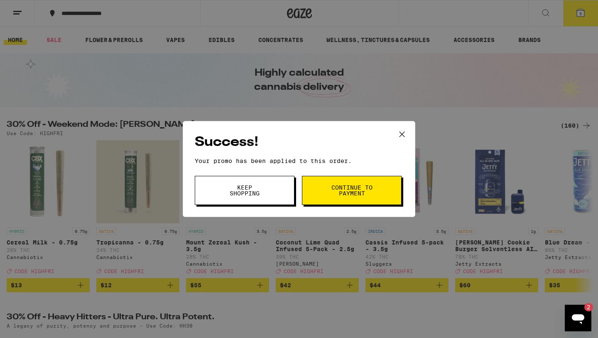
click at [328, 193] on button "Continue to payment" at bounding box center [352, 190] width 100 height 29
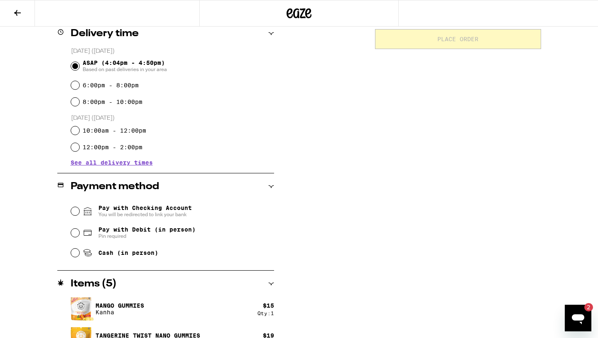
scroll to position [239, 0]
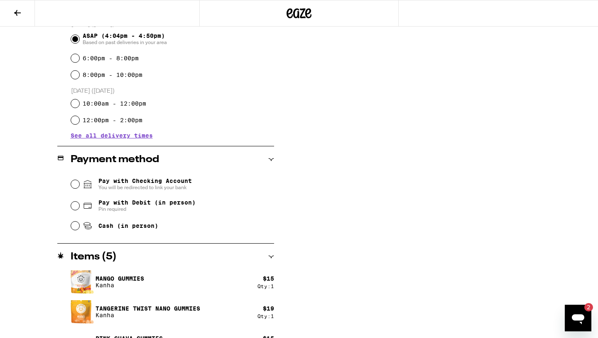
click at [137, 137] on span "See all delivery times" at bounding box center [112, 135] width 82 height 6
